Goal: Task Accomplishment & Management: Use online tool/utility

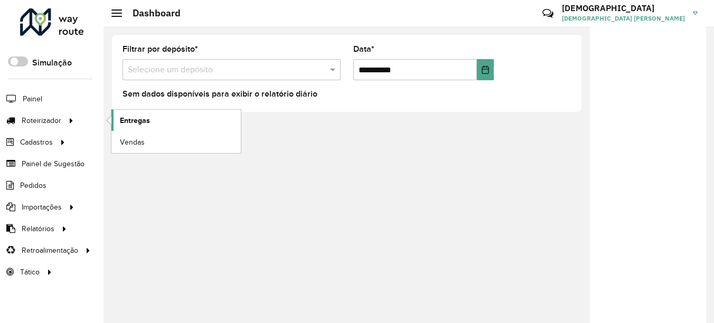
click at [130, 115] on span "Entregas" at bounding box center [135, 120] width 30 height 11
click at [117, 122] on link "Entregas" at bounding box center [175, 120] width 129 height 21
click at [144, 118] on span "Entregas" at bounding box center [135, 120] width 30 height 11
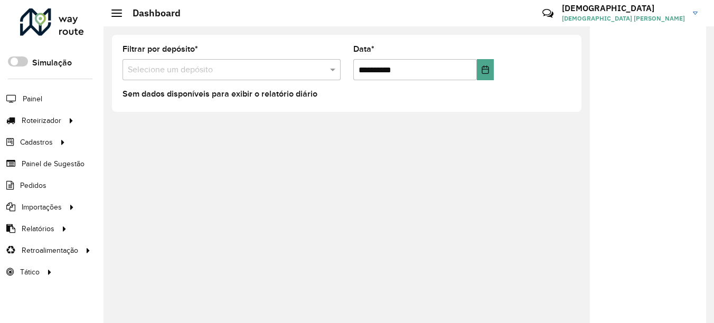
drag, startPoint x: 273, startPoint y: 245, endPoint x: 15, endPoint y: 254, distance: 258.0
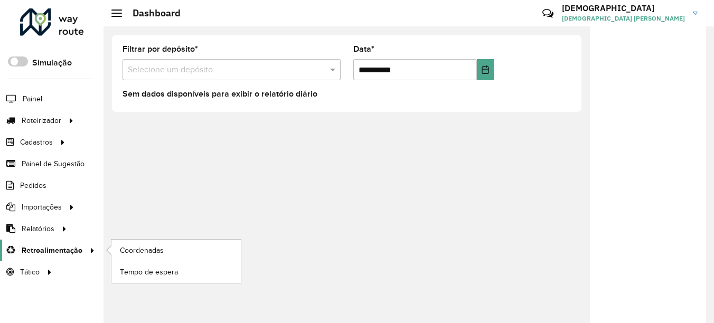
click at [273, 245] on div "**********" at bounding box center [409, 174] width 611 height 297
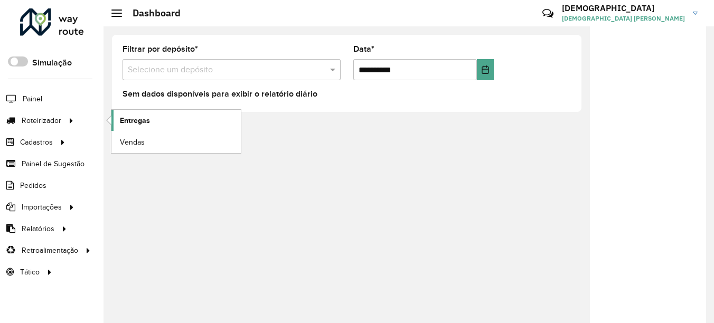
click at [173, 125] on link "Entregas" at bounding box center [175, 120] width 129 height 21
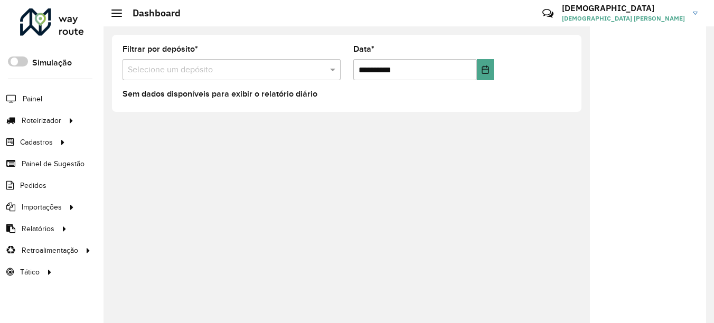
drag, startPoint x: 625, startPoint y: 225, endPoint x: 590, endPoint y: 238, distance: 37.0
click at [624, 225] on div at bounding box center [648, 178] width 116 height 304
click at [626, 190] on div at bounding box center [648, 178] width 116 height 304
click at [116, 140] on div "**********" at bounding box center [409, 174] width 611 height 297
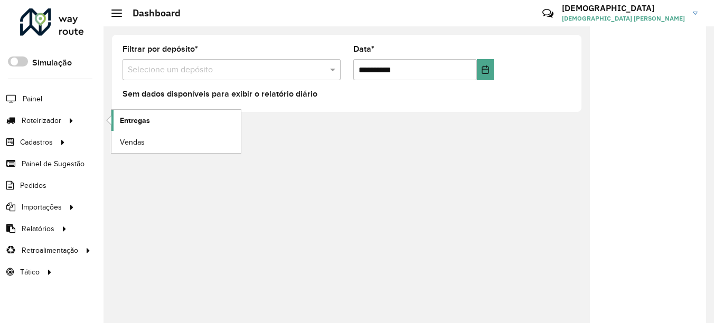
click at [150, 120] on span "Entregas" at bounding box center [135, 120] width 30 height 11
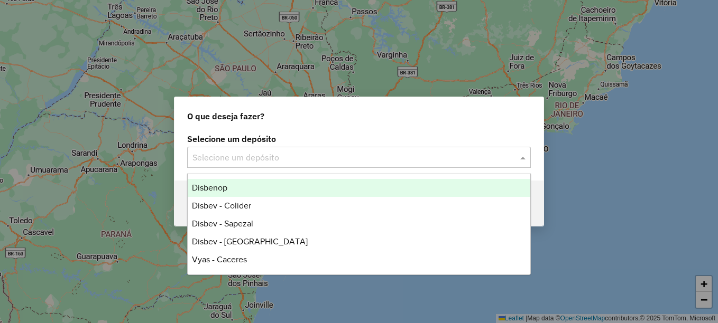
click at [237, 148] on div "Selecione um depósito" at bounding box center [358, 157] width 343 height 21
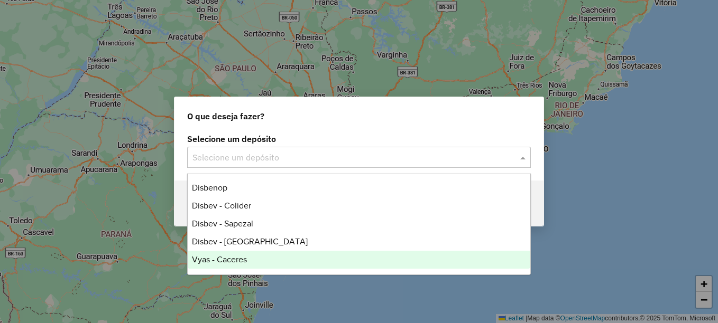
click at [246, 257] on span "Vyas - Caceres" at bounding box center [219, 259] width 55 height 9
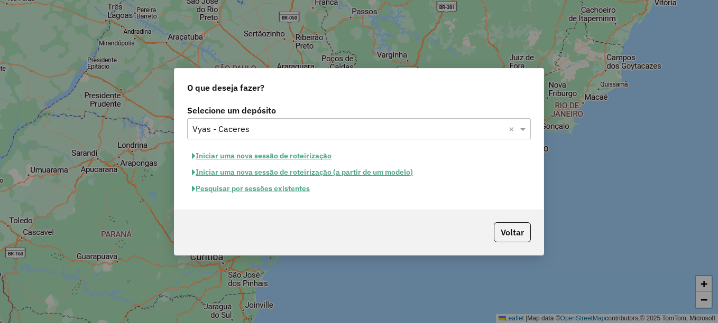
click at [305, 190] on button "Pesquisar por sessões existentes" at bounding box center [250, 189] width 127 height 16
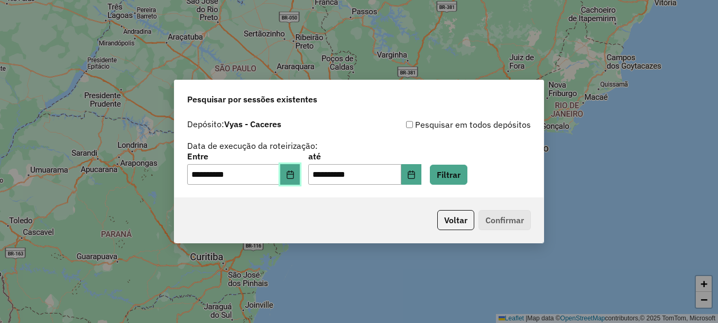
click at [300, 177] on button "Choose Date" at bounding box center [290, 174] width 20 height 21
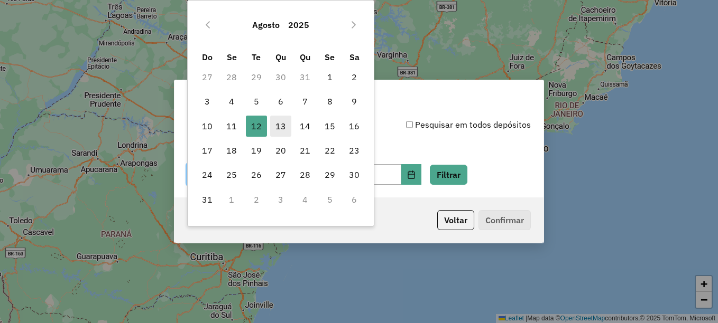
click at [280, 131] on span "13" at bounding box center [280, 126] width 21 height 21
type input "**********"
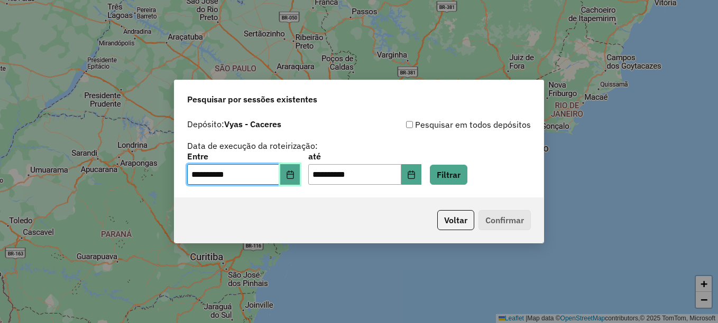
click at [294, 173] on icon "Choose Date" at bounding box center [290, 175] width 8 height 8
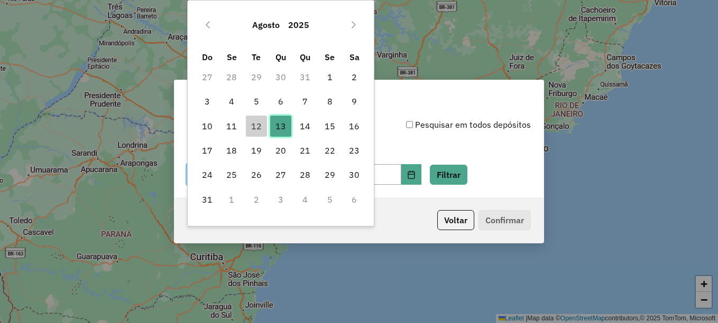
click at [285, 130] on span "13" at bounding box center [280, 126] width 21 height 21
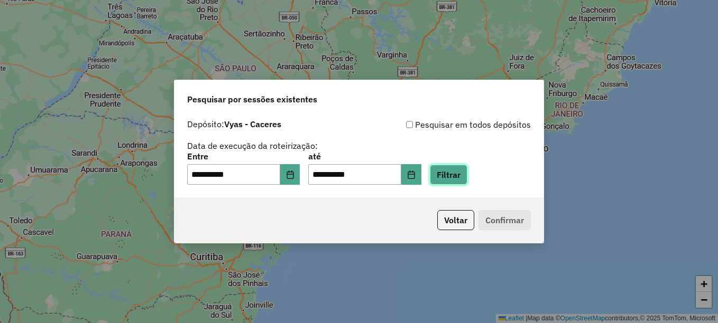
click at [467, 179] on button "Filtrar" at bounding box center [449, 175] width 38 height 20
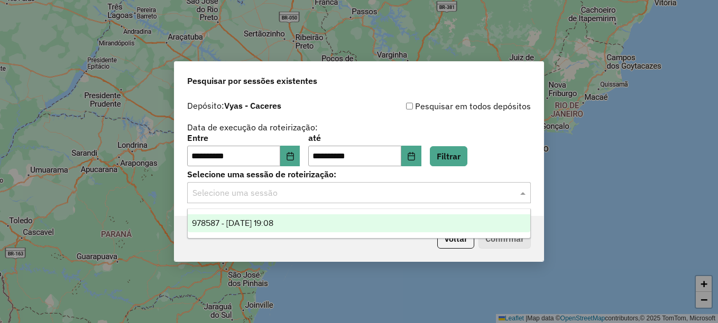
click at [371, 194] on input "text" at bounding box center [348, 193] width 312 height 13
click at [255, 224] on span "978587 - 13/08/2025 19:08" at bounding box center [232, 223] width 81 height 9
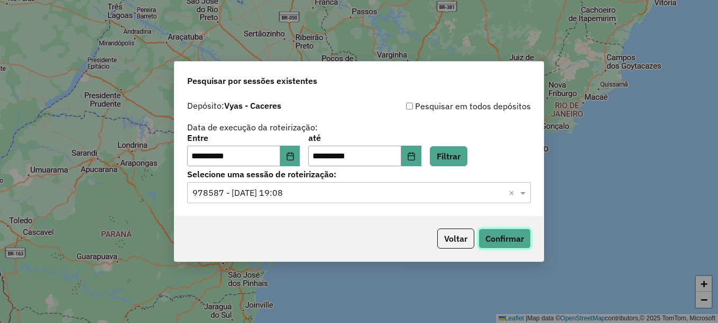
click at [520, 242] on button "Confirmar" at bounding box center [504, 239] width 52 height 20
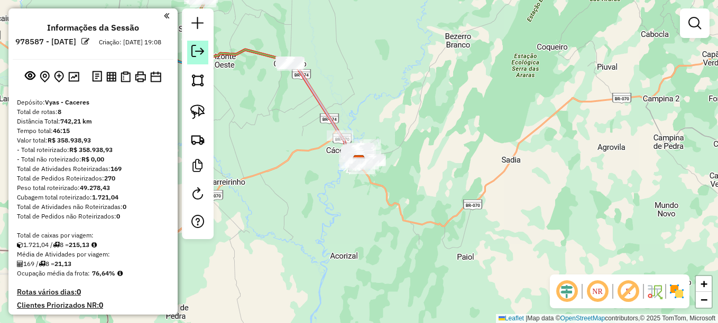
click at [200, 52] on em at bounding box center [197, 51] width 13 height 13
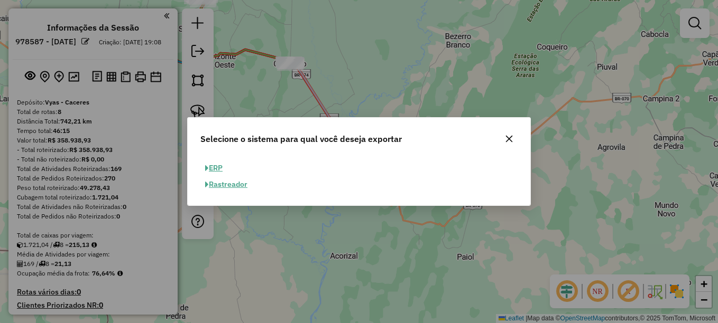
click at [218, 171] on button "ERP" at bounding box center [213, 168] width 27 height 16
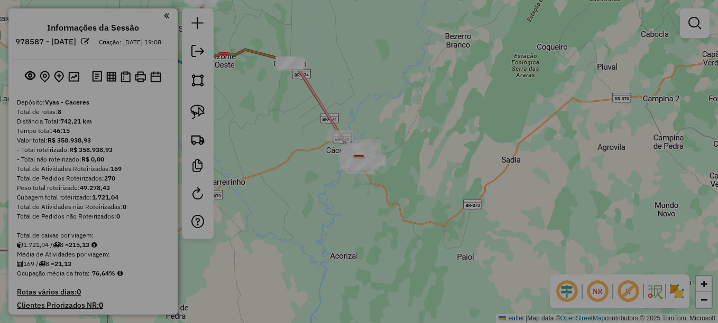
select select "**"
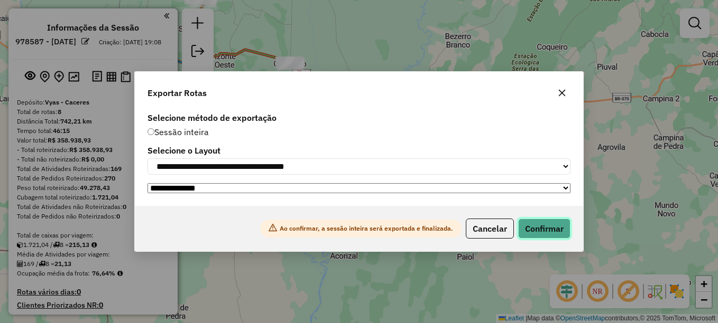
click at [560, 232] on button "Confirmar" at bounding box center [544, 229] width 52 height 20
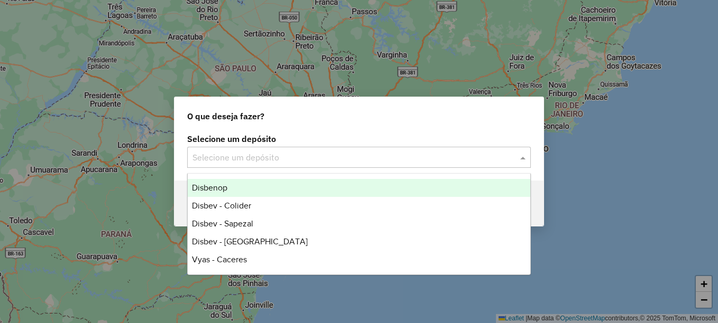
click at [252, 161] on input "text" at bounding box center [348, 158] width 312 height 13
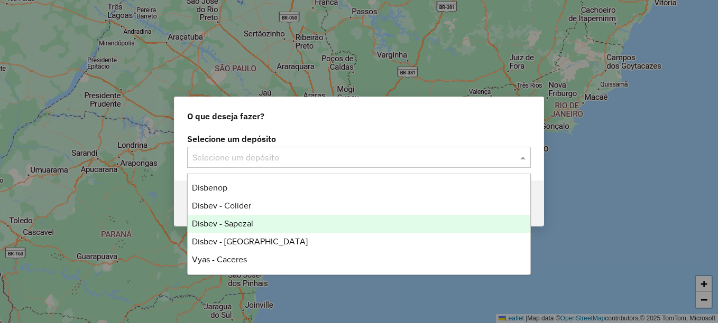
click at [255, 224] on div "Disbev - Sapezal" at bounding box center [359, 224] width 342 height 18
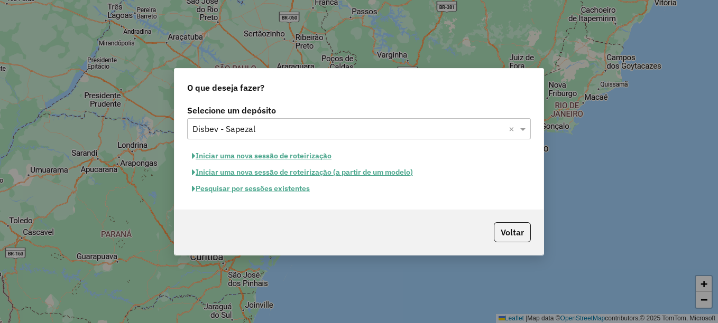
click at [290, 189] on button "Pesquisar por sessões existentes" at bounding box center [250, 189] width 127 height 16
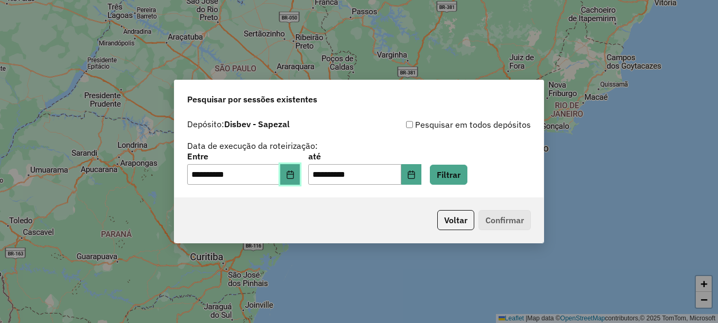
click at [296, 181] on button "Choose Date" at bounding box center [290, 174] width 20 height 21
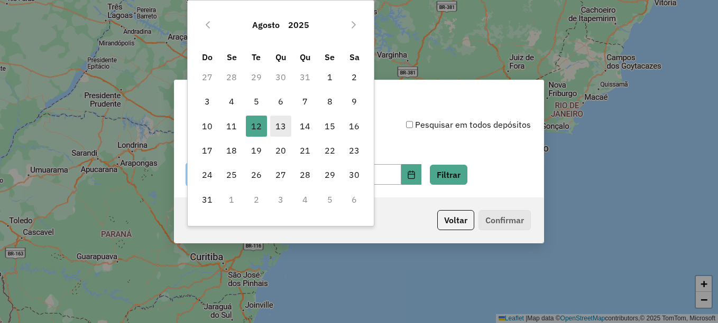
click at [277, 123] on span "13" at bounding box center [280, 126] width 21 height 21
type input "**********"
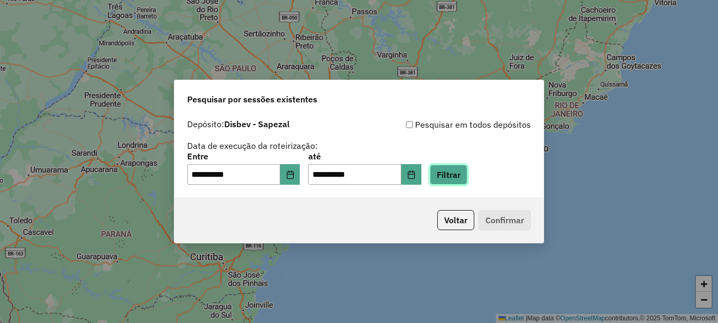
click at [467, 176] on button "Filtrar" at bounding box center [449, 175] width 38 height 20
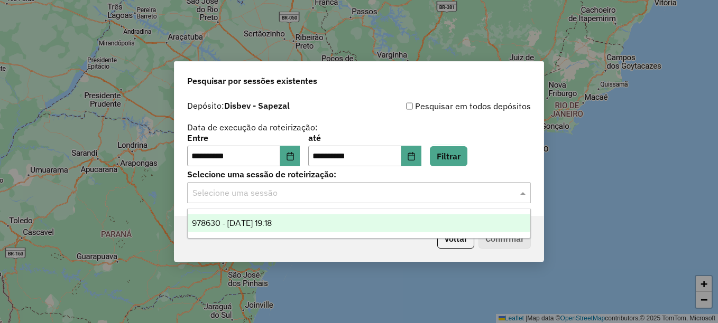
click at [327, 188] on input "text" at bounding box center [348, 193] width 312 height 13
click at [272, 225] on span "978630 - 13/08/2025 19:18" at bounding box center [232, 223] width 80 height 9
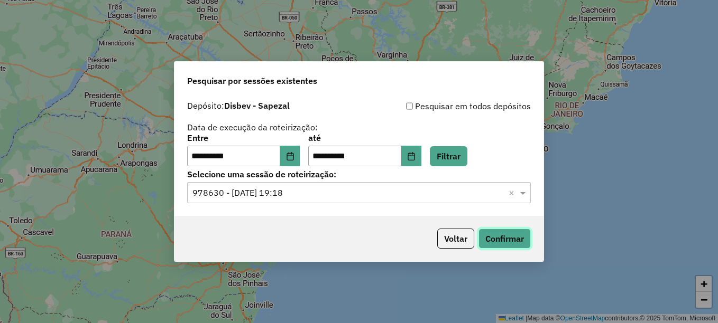
click at [504, 235] on button "Confirmar" at bounding box center [504, 239] width 52 height 20
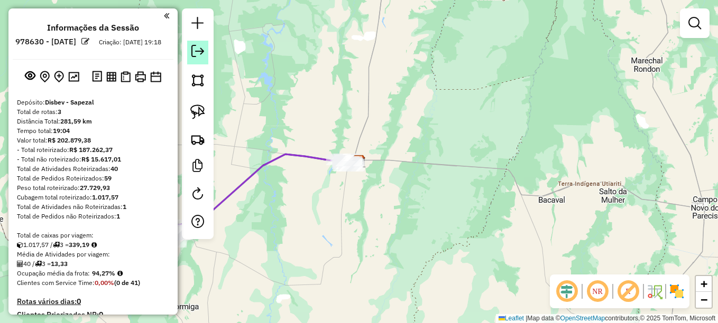
click at [195, 50] on em at bounding box center [197, 51] width 13 height 13
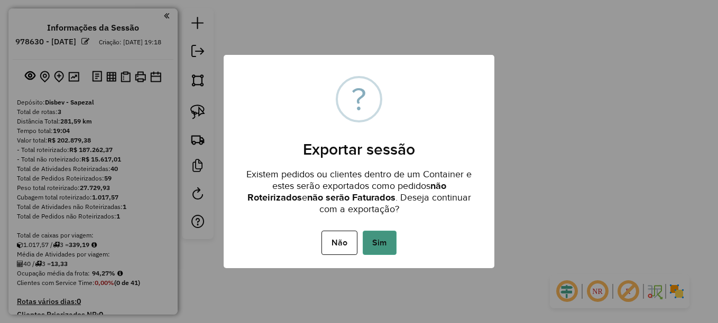
click at [383, 239] on button "Sim" at bounding box center [379, 243] width 34 height 24
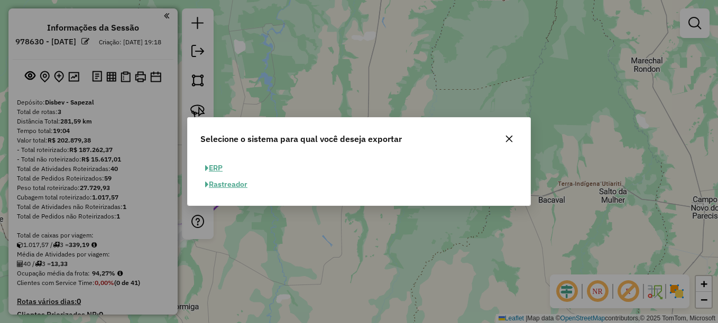
click at [211, 168] on button "ERP" at bounding box center [213, 168] width 27 height 16
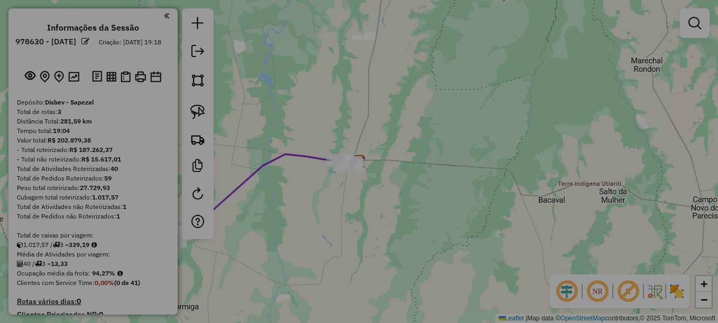
select select "**"
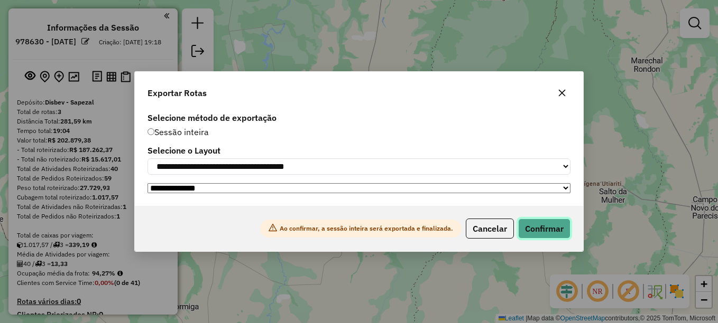
click at [535, 230] on button "Confirmar" at bounding box center [544, 229] width 52 height 20
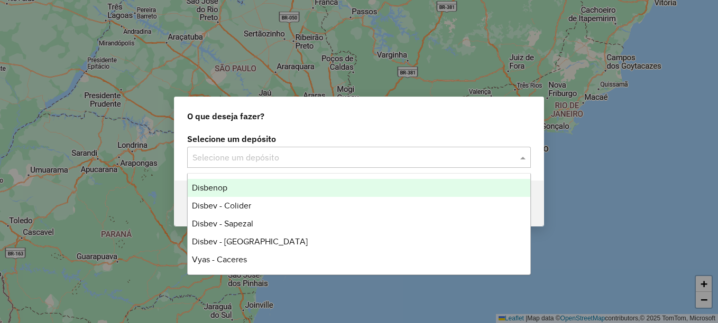
click at [302, 162] on input "text" at bounding box center [348, 158] width 312 height 13
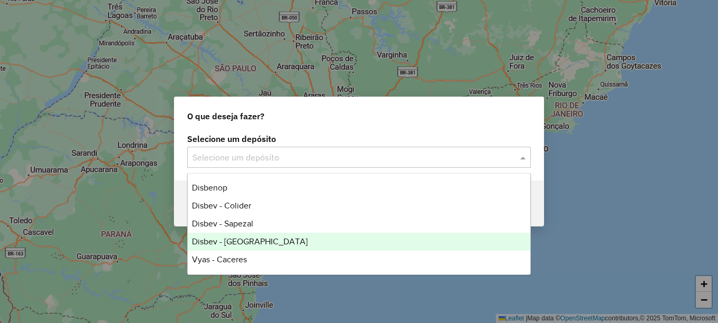
click at [243, 240] on span "Disbev - Tangara" at bounding box center [250, 241] width 116 height 9
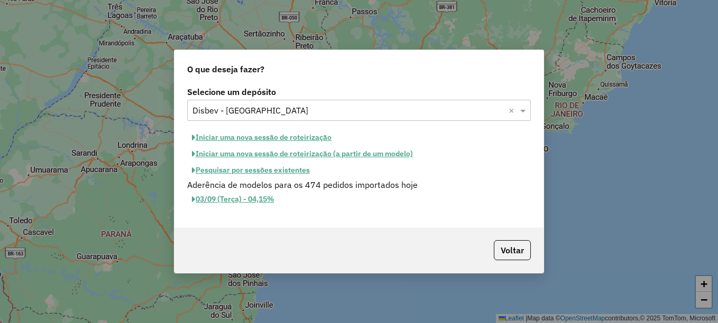
click at [288, 168] on button "Pesquisar por sessões existentes" at bounding box center [250, 170] width 127 height 16
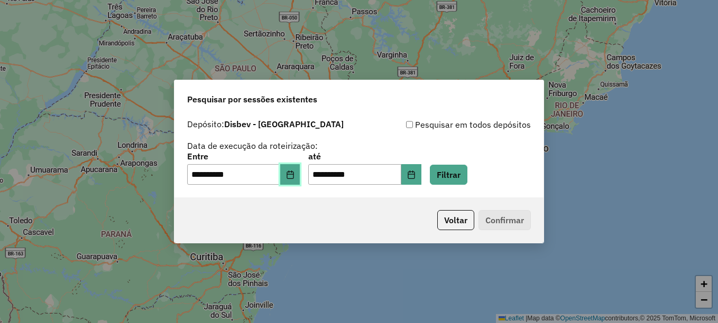
click at [300, 180] on button "Choose Date" at bounding box center [290, 174] width 20 height 21
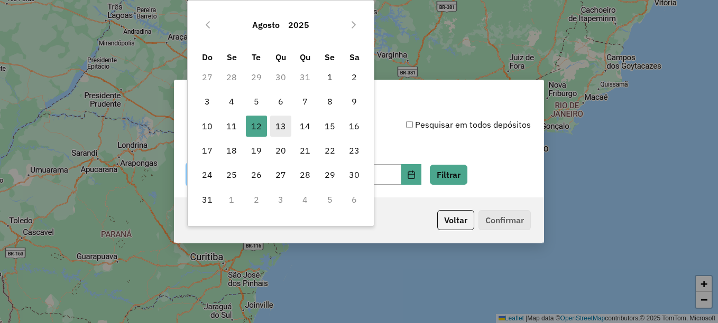
click at [288, 127] on span "13" at bounding box center [280, 126] width 21 height 21
type input "**********"
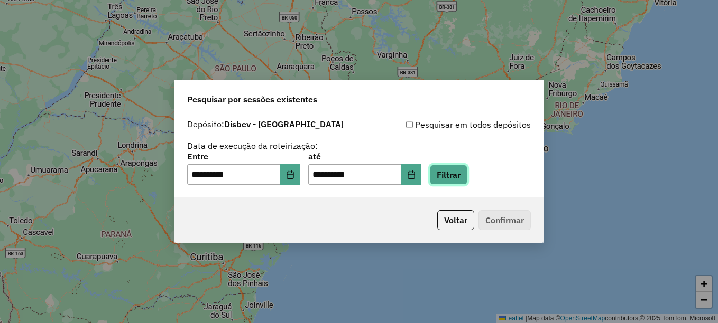
click at [464, 179] on button "Filtrar" at bounding box center [449, 175] width 38 height 20
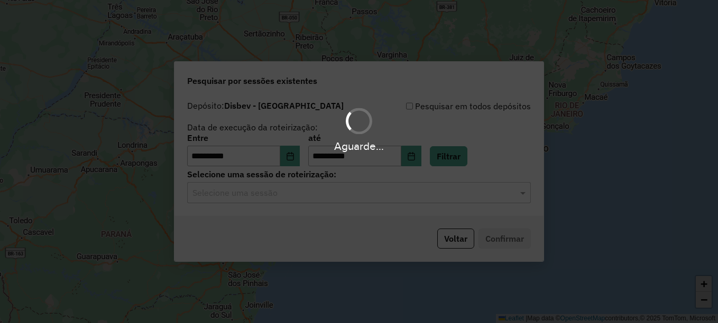
click at [282, 200] on hb-app "**********" at bounding box center [359, 161] width 718 height 323
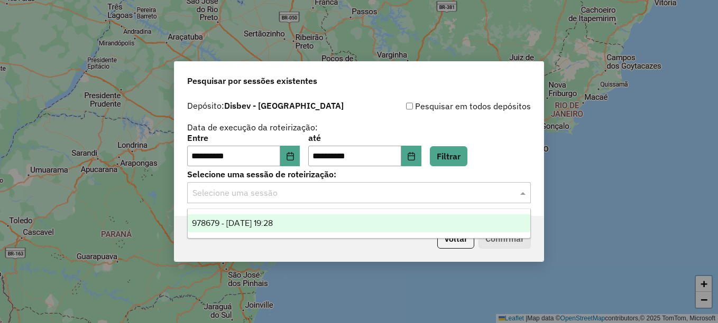
click at [284, 193] on input "text" at bounding box center [348, 193] width 312 height 13
click at [262, 224] on span "978679 - 13/08/2025 19:28" at bounding box center [232, 223] width 81 height 9
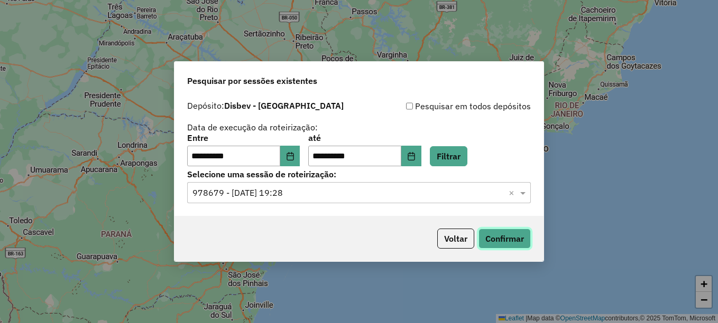
click at [501, 235] on button "Confirmar" at bounding box center [504, 239] width 52 height 20
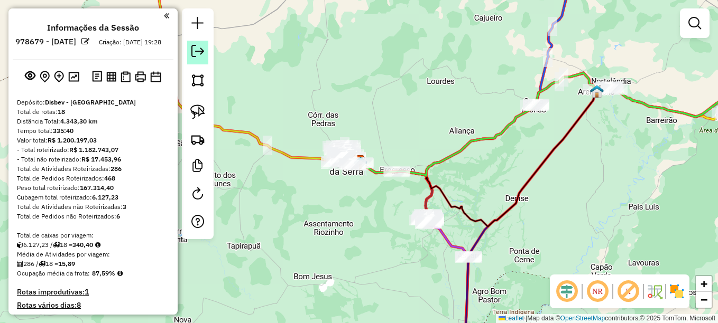
click at [193, 60] on link at bounding box center [197, 53] width 21 height 24
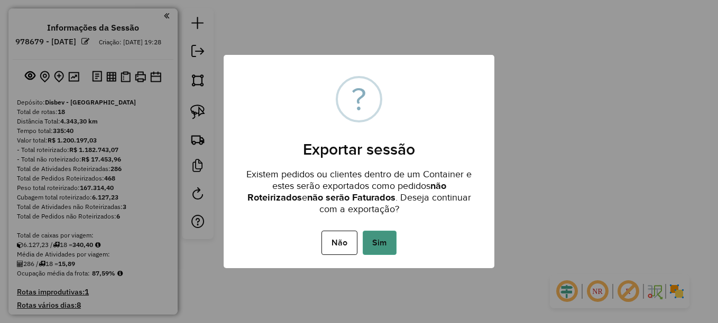
click at [380, 241] on button "Sim" at bounding box center [379, 243] width 34 height 24
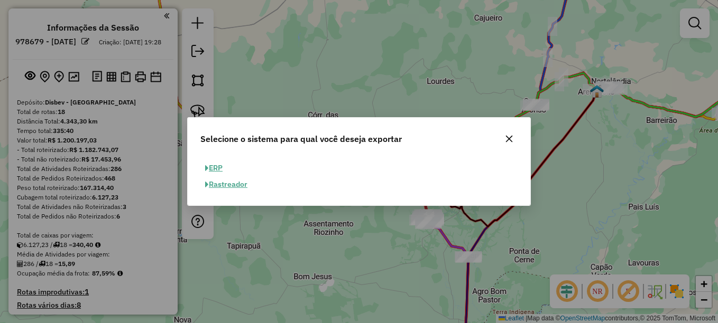
click at [220, 168] on button "ERP" at bounding box center [213, 168] width 27 height 16
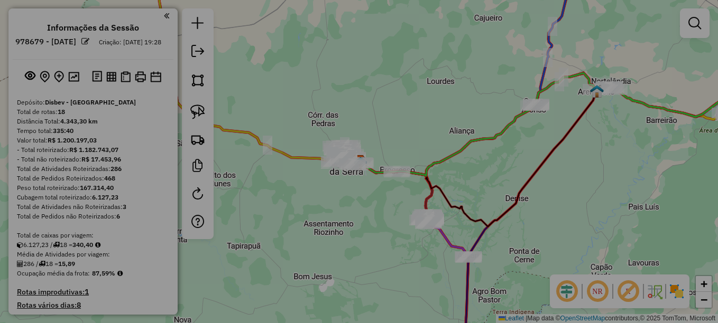
select select "**"
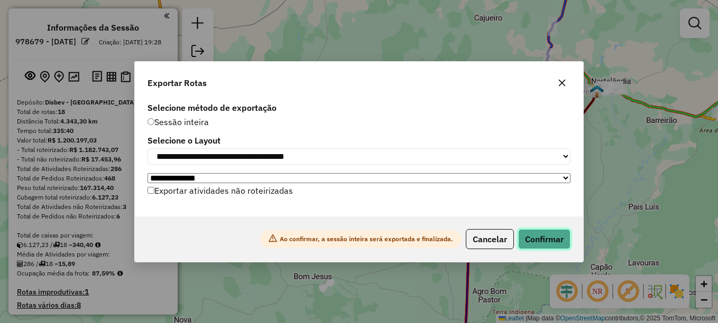
click at [547, 248] on button "Confirmar" at bounding box center [544, 239] width 52 height 20
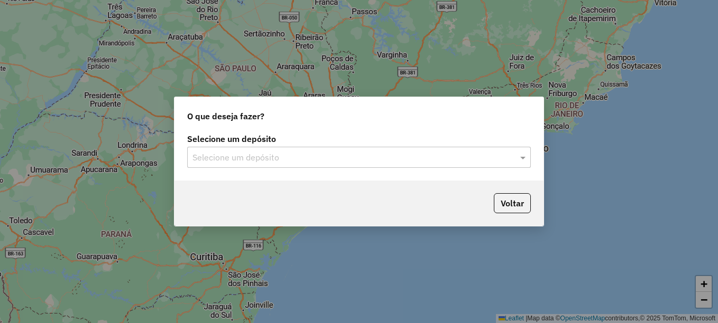
click at [280, 162] on input "text" at bounding box center [348, 158] width 312 height 13
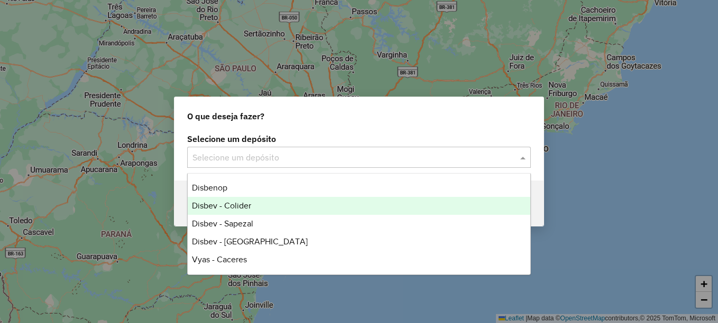
click at [248, 209] on span "Disbev - Colider" at bounding box center [221, 205] width 59 height 9
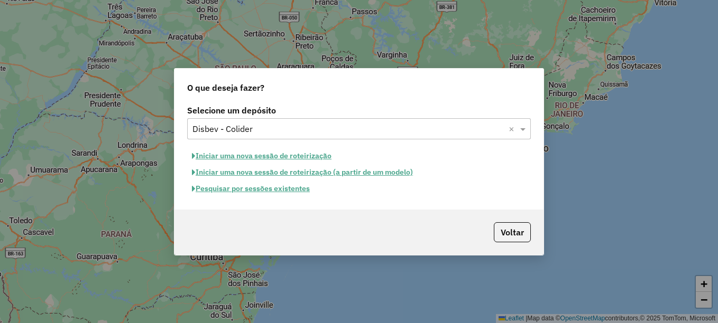
click at [286, 191] on button "Pesquisar por sessões existentes" at bounding box center [250, 189] width 127 height 16
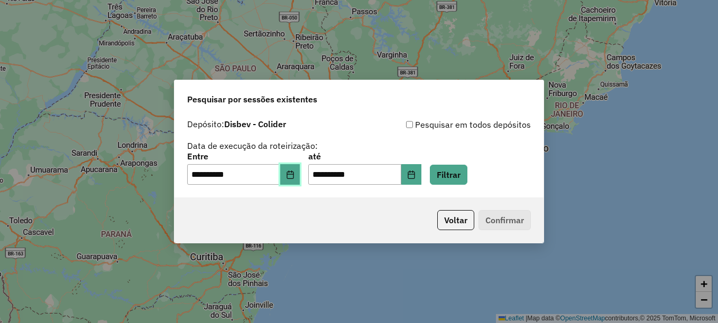
click at [292, 177] on button "Choose Date" at bounding box center [290, 174] width 20 height 21
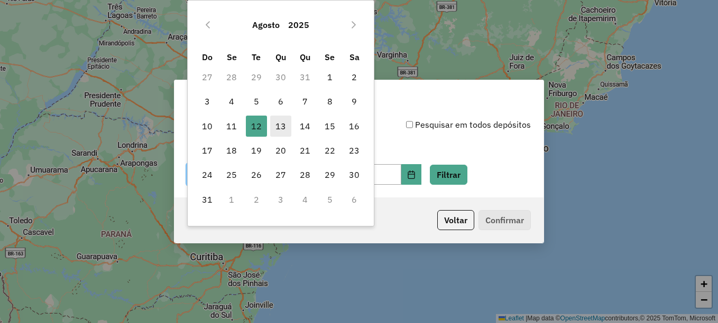
click at [280, 124] on span "13" at bounding box center [280, 126] width 21 height 21
type input "**********"
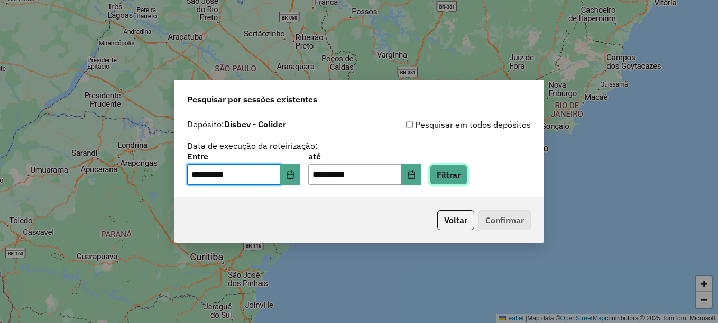
click at [467, 184] on button "Filtrar" at bounding box center [449, 175] width 38 height 20
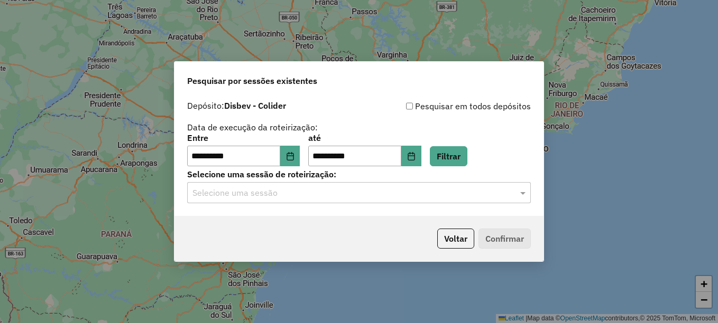
click at [306, 199] on input "text" at bounding box center [348, 193] width 312 height 13
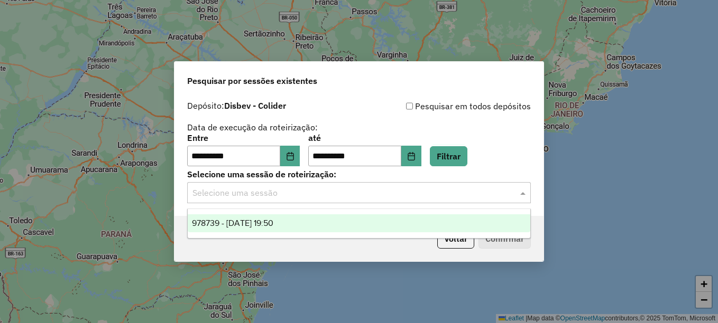
click at [263, 226] on span "978739 - 13/08/2025 19:50" at bounding box center [232, 223] width 81 height 9
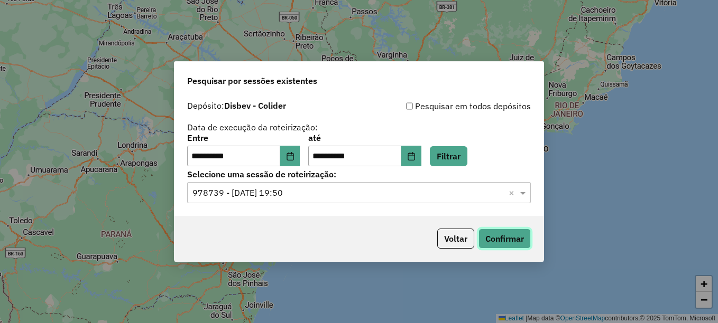
click at [503, 233] on button "Confirmar" at bounding box center [504, 239] width 52 height 20
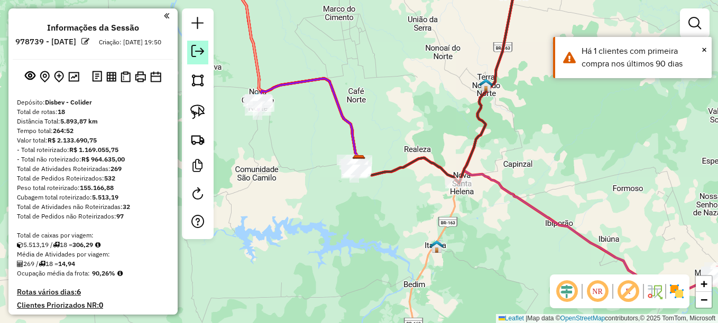
click at [190, 54] on link at bounding box center [197, 53] width 21 height 24
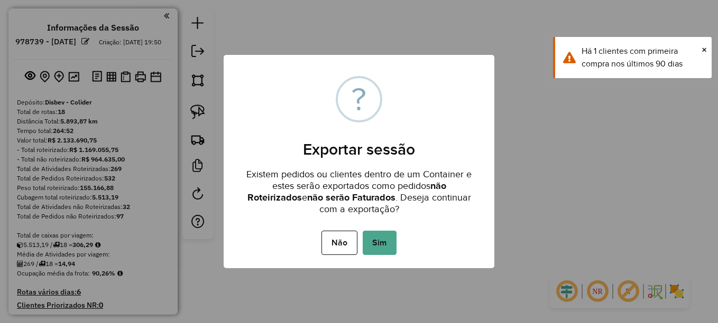
click at [397, 247] on div "Não No Sim" at bounding box center [359, 243] width 271 height 30
click at [396, 244] on div "Não No Sim" at bounding box center [359, 243] width 271 height 30
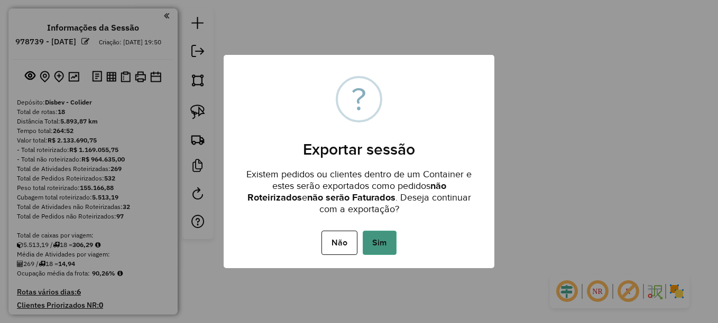
click at [391, 244] on button "Sim" at bounding box center [379, 243] width 34 height 24
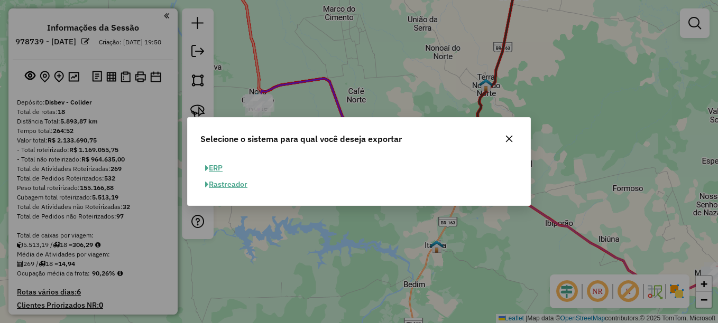
click at [222, 166] on button "ERP" at bounding box center [213, 168] width 27 height 16
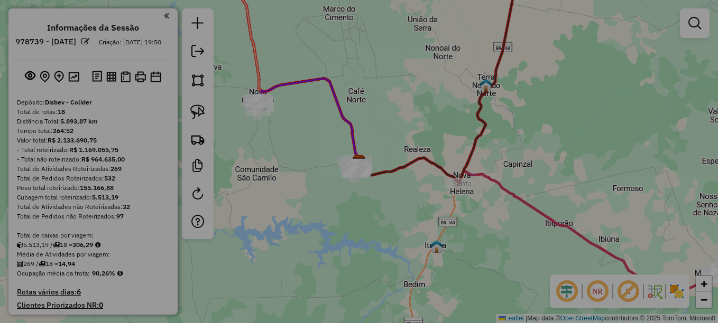
select select "**"
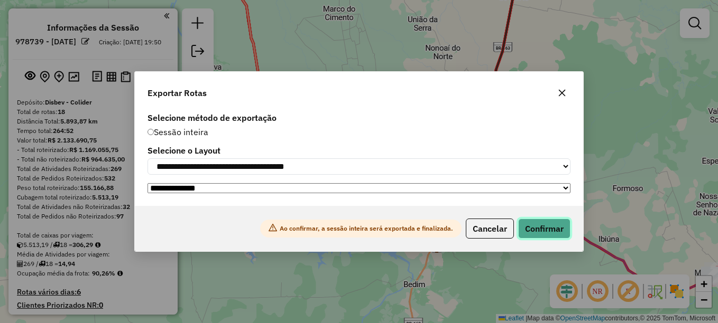
click at [548, 235] on button "Confirmar" at bounding box center [544, 229] width 52 height 20
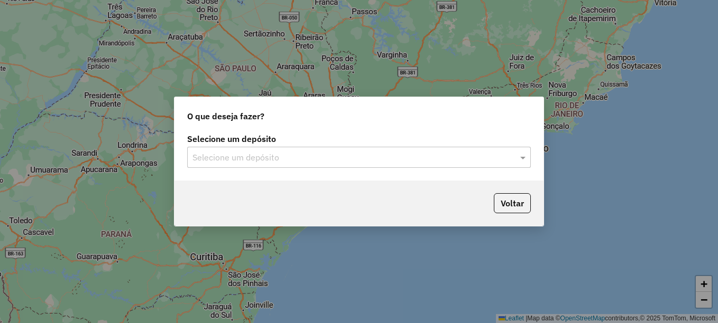
drag, startPoint x: 337, startPoint y: 142, endPoint x: 334, endPoint y: 148, distance: 6.7
click at [334, 148] on div "Selecione um depósito Selecione um depósito" at bounding box center [358, 151] width 343 height 33
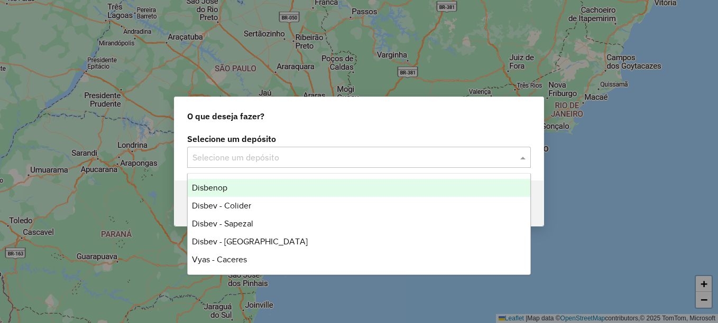
drag, startPoint x: 334, startPoint y: 148, endPoint x: 290, endPoint y: 159, distance: 46.3
click at [290, 159] on input "text" at bounding box center [348, 158] width 312 height 13
click at [264, 187] on div "Disbenop" at bounding box center [359, 188] width 342 height 18
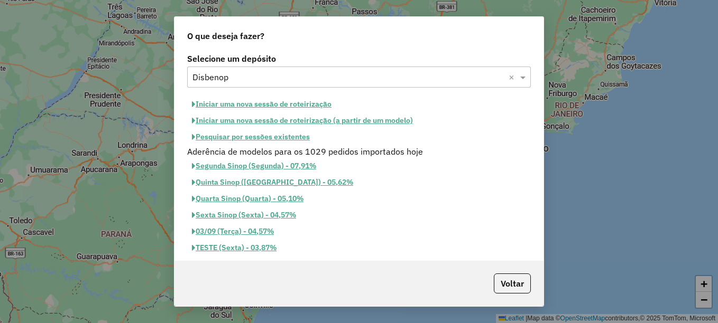
click at [269, 142] on button "Pesquisar por sessões existentes" at bounding box center [250, 137] width 127 height 16
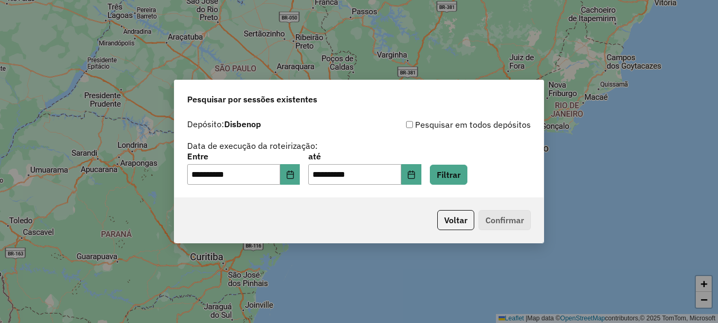
drag, startPoint x: 309, startPoint y: 175, endPoint x: 297, endPoint y: 175, distance: 12.2
click at [310, 176] on div "**********" at bounding box center [358, 169] width 343 height 33
click at [294, 175] on icon "Choose Date" at bounding box center [290, 175] width 8 height 8
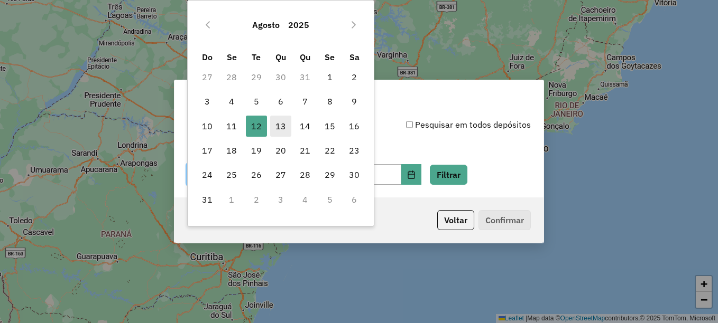
click at [276, 128] on span "13" at bounding box center [280, 126] width 21 height 21
type input "**********"
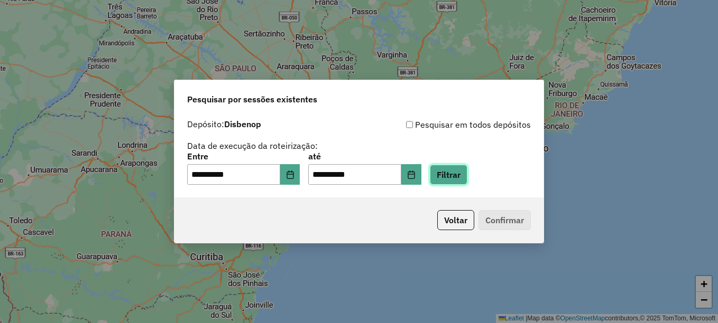
click at [460, 177] on button "Filtrar" at bounding box center [449, 175] width 38 height 20
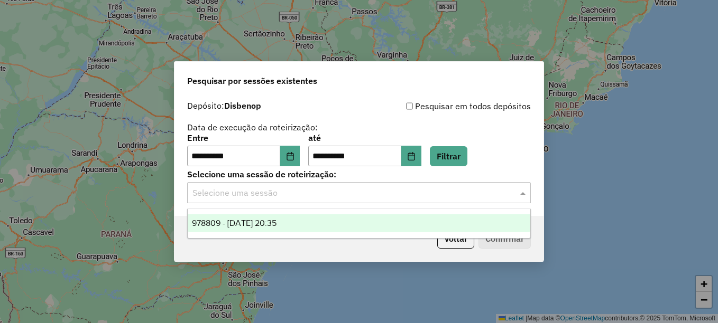
click at [296, 202] on div "Selecione uma sessão" at bounding box center [358, 192] width 343 height 21
click at [276, 226] on span "978809 - 13/08/2025 20:35" at bounding box center [234, 223] width 85 height 9
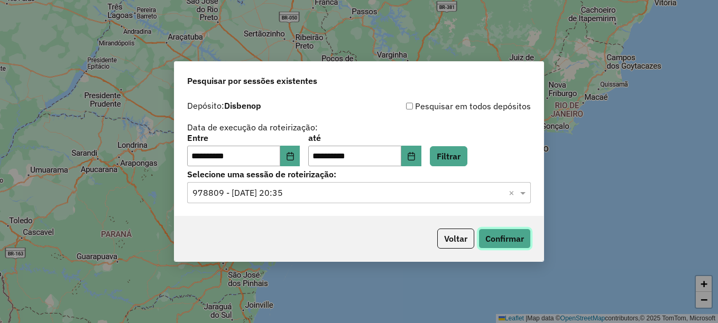
click at [523, 238] on button "Confirmar" at bounding box center [504, 239] width 52 height 20
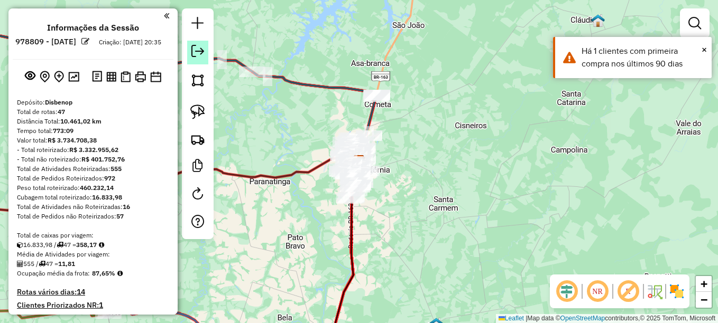
click at [201, 56] on em at bounding box center [197, 51] width 13 height 13
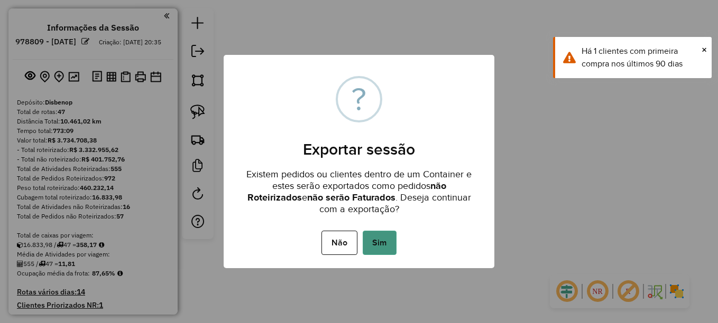
click at [389, 241] on button "Sim" at bounding box center [379, 243] width 34 height 24
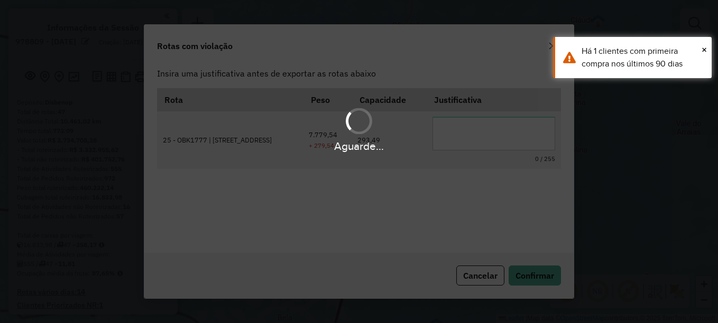
scroll to position [33, 0]
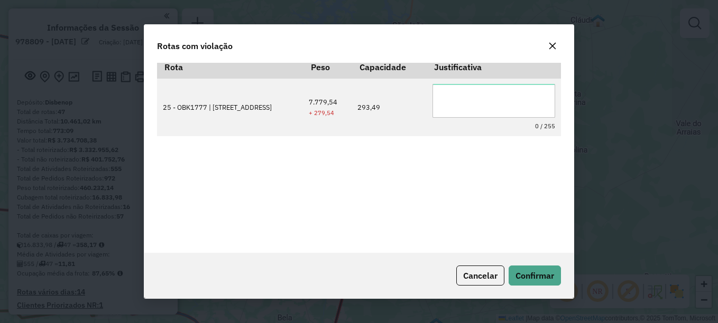
click at [552, 46] on icon "button" at bounding box center [552, 46] width 8 height 8
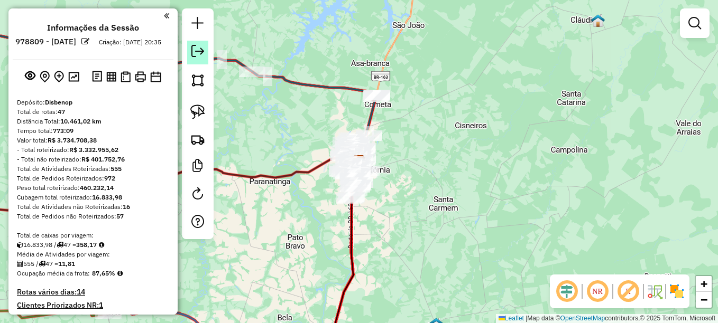
click at [197, 59] on link at bounding box center [197, 53] width 21 height 24
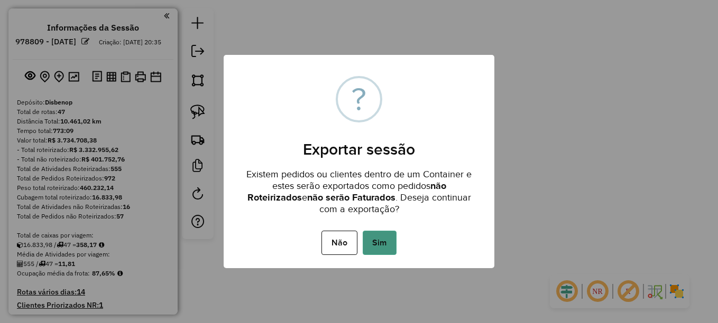
click at [384, 246] on button "Sim" at bounding box center [379, 243] width 34 height 24
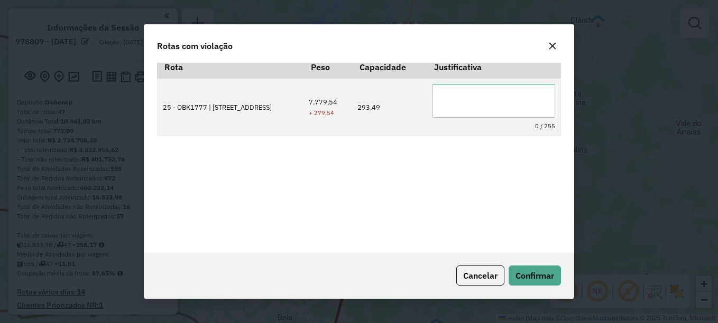
drag, startPoint x: 559, startPoint y: 38, endPoint x: 553, endPoint y: 47, distance: 11.4
click at [558, 42] on div at bounding box center [552, 46] width 17 height 17
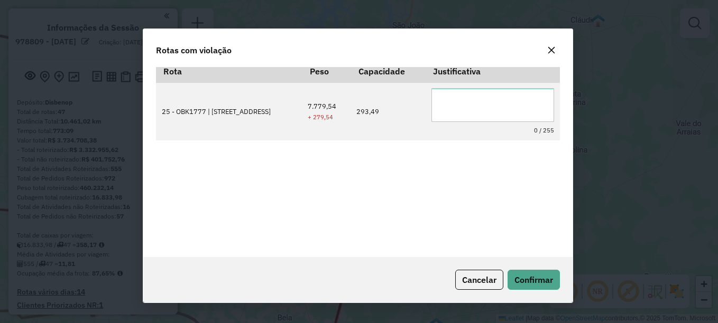
click at [552, 48] on icon "button" at bounding box center [551, 50] width 8 height 8
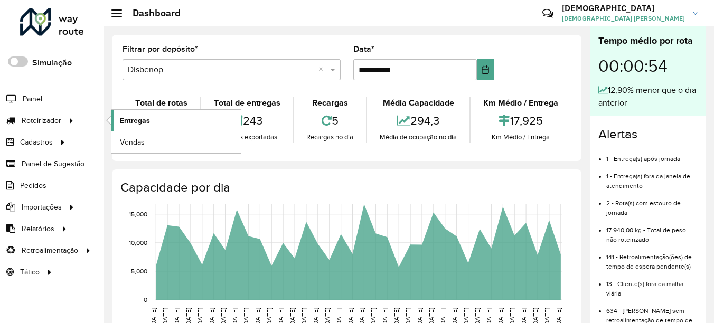
click at [137, 116] on span "Entregas" at bounding box center [135, 120] width 30 height 11
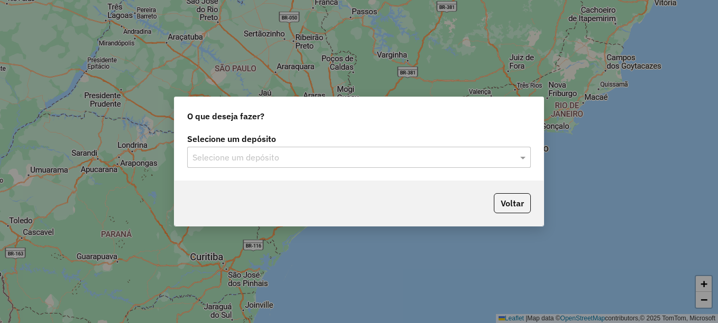
click at [312, 153] on input "text" at bounding box center [348, 158] width 312 height 13
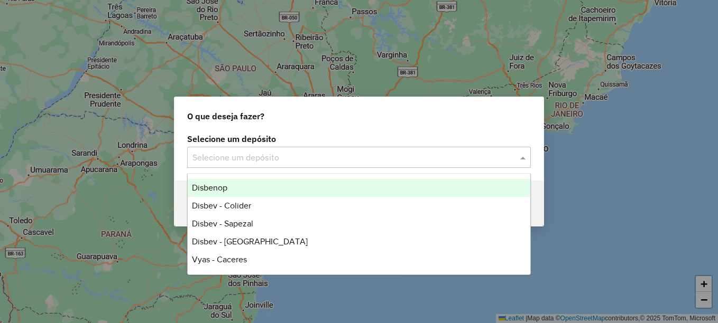
click at [245, 188] on div "Disbenop" at bounding box center [359, 188] width 342 height 18
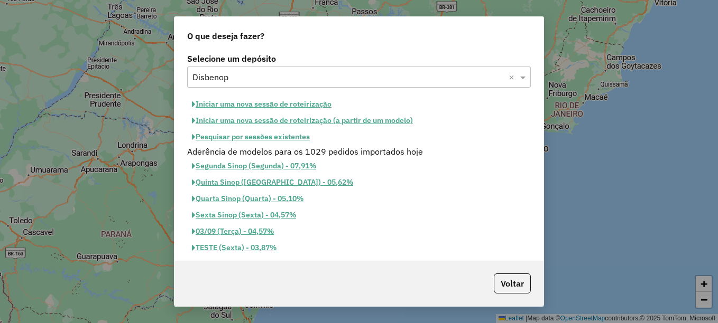
click at [291, 138] on button "Pesquisar por sessões existentes" at bounding box center [250, 137] width 127 height 16
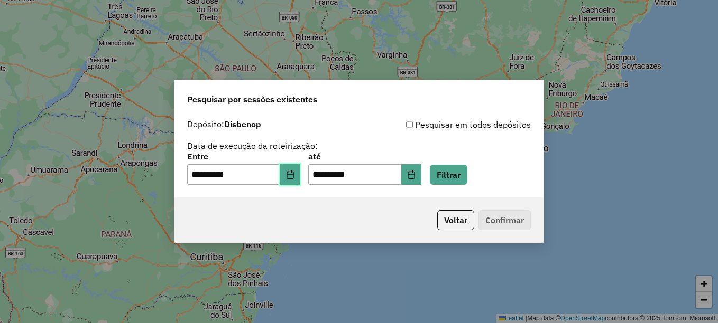
click at [294, 173] on icon "Choose Date" at bounding box center [290, 175] width 8 height 8
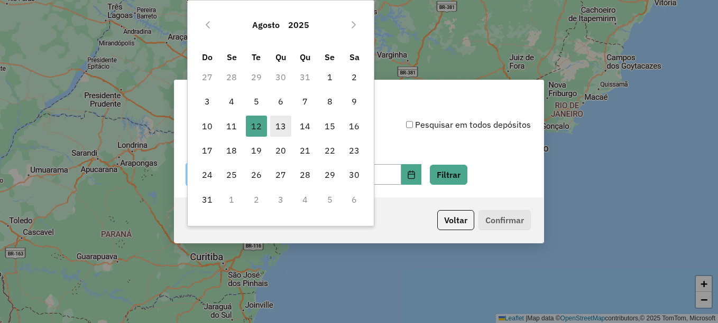
click at [283, 127] on span "13" at bounding box center [280, 126] width 21 height 21
type input "**********"
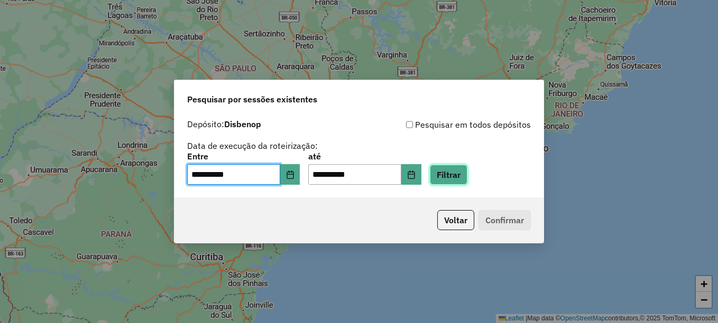
click at [460, 178] on button "Filtrar" at bounding box center [449, 175] width 38 height 20
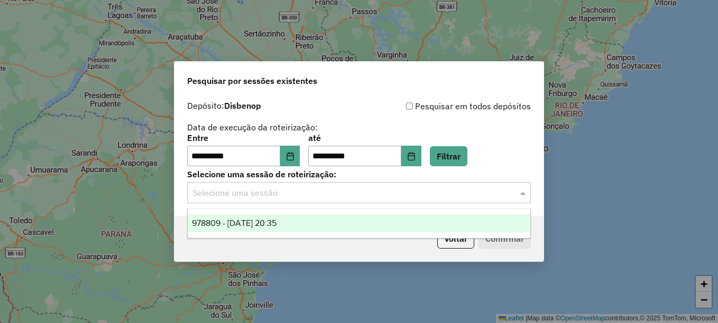
click at [342, 193] on input "text" at bounding box center [348, 193] width 312 height 13
click at [264, 218] on div "978809 - 13/08/2025 20:35" at bounding box center [359, 224] width 342 height 18
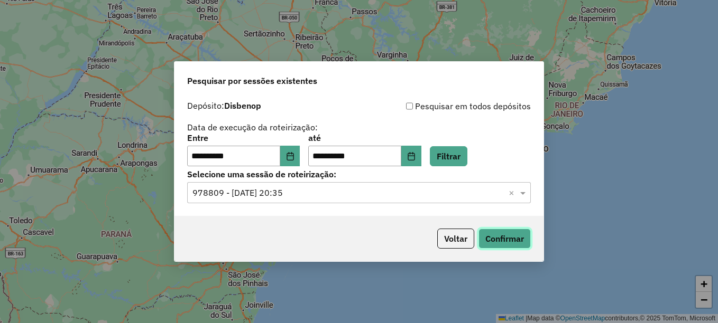
click at [525, 240] on button "Confirmar" at bounding box center [504, 239] width 52 height 20
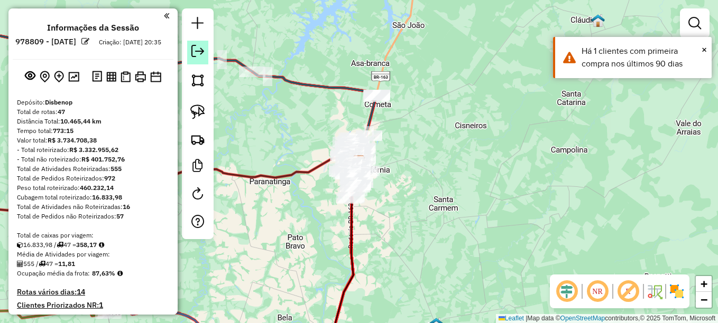
click at [202, 46] on em at bounding box center [197, 51] width 13 height 13
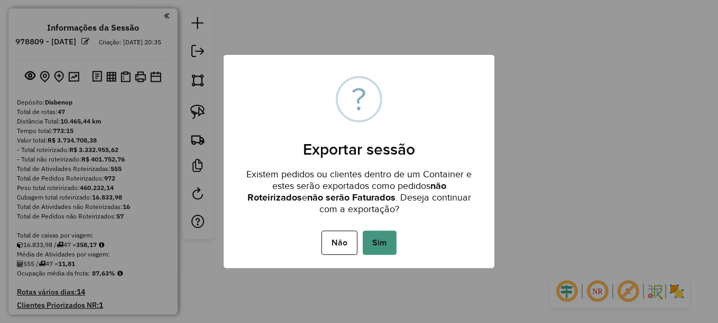
click at [392, 245] on button "Sim" at bounding box center [379, 243] width 34 height 24
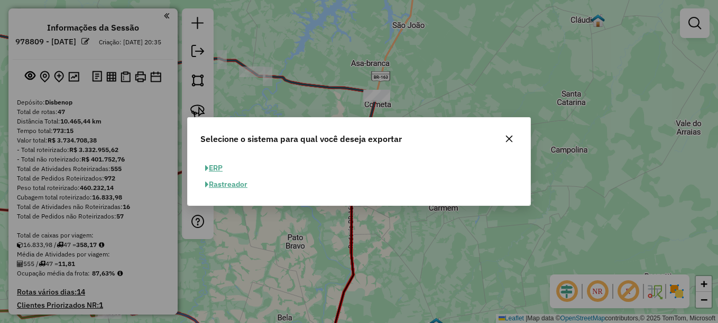
click at [219, 167] on button "ERP" at bounding box center [213, 168] width 27 height 16
select select "**"
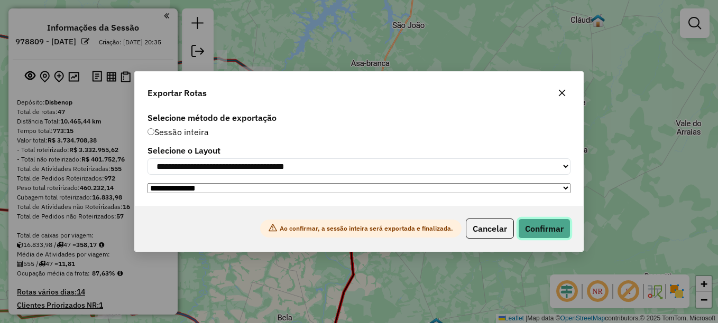
click at [550, 227] on button "Confirmar" at bounding box center [544, 229] width 52 height 20
